Goal: Find specific page/section: Find specific page/section

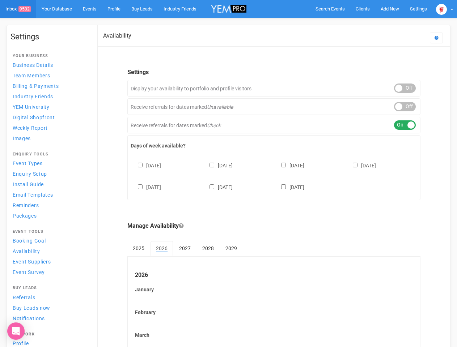
click at [228, 174] on div "[DATE] [DATE] [DATE] [DATE] [DATE] [DATE] [DATE]" at bounding box center [274, 172] width 286 height 43
click at [330, 9] on span "Search Events" at bounding box center [329, 8] width 29 height 5
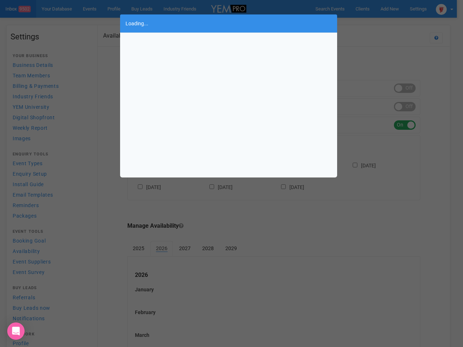
click at [389, 9] on div "Loading..." at bounding box center [231, 173] width 463 height 347
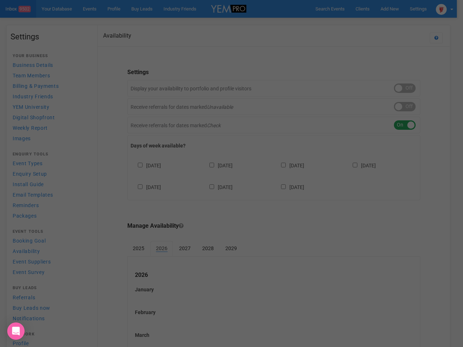
click at [373, 23] on div "Loading..." at bounding box center [231, 173] width 463 height 347
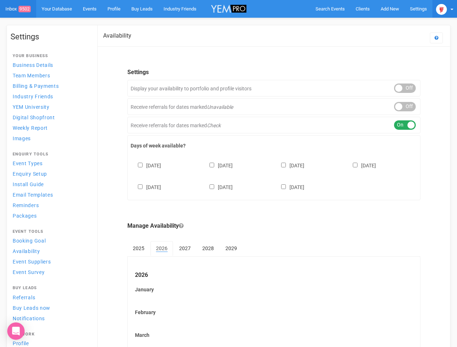
click at [444, 9] on img at bounding box center [441, 9] width 11 height 11
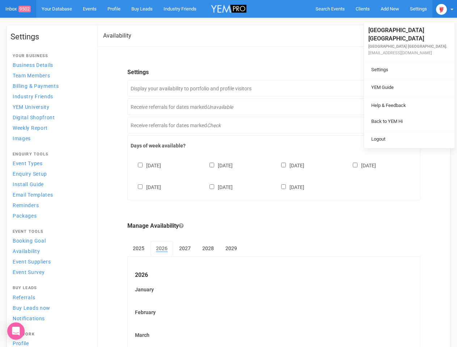
click at [405, 97] on li at bounding box center [409, 97] width 90 height 0
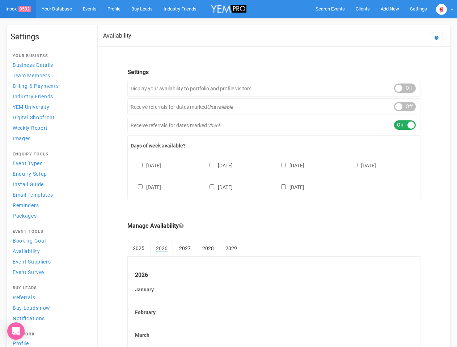
click at [405, 107] on body "Search Events Clients Add New New Client New Event New Enquiry Settings [GEOGRA…" at bounding box center [228, 300] width 457 height 601
click at [405, 125] on div "ON OFF" at bounding box center [405, 124] width 22 height 9
click at [274, 175] on div "[DATE] [DATE] [DATE] [DATE] [DATE] [DATE] [DATE]" at bounding box center [274, 172] width 286 height 43
